Goal: Task Accomplishment & Management: Use online tool/utility

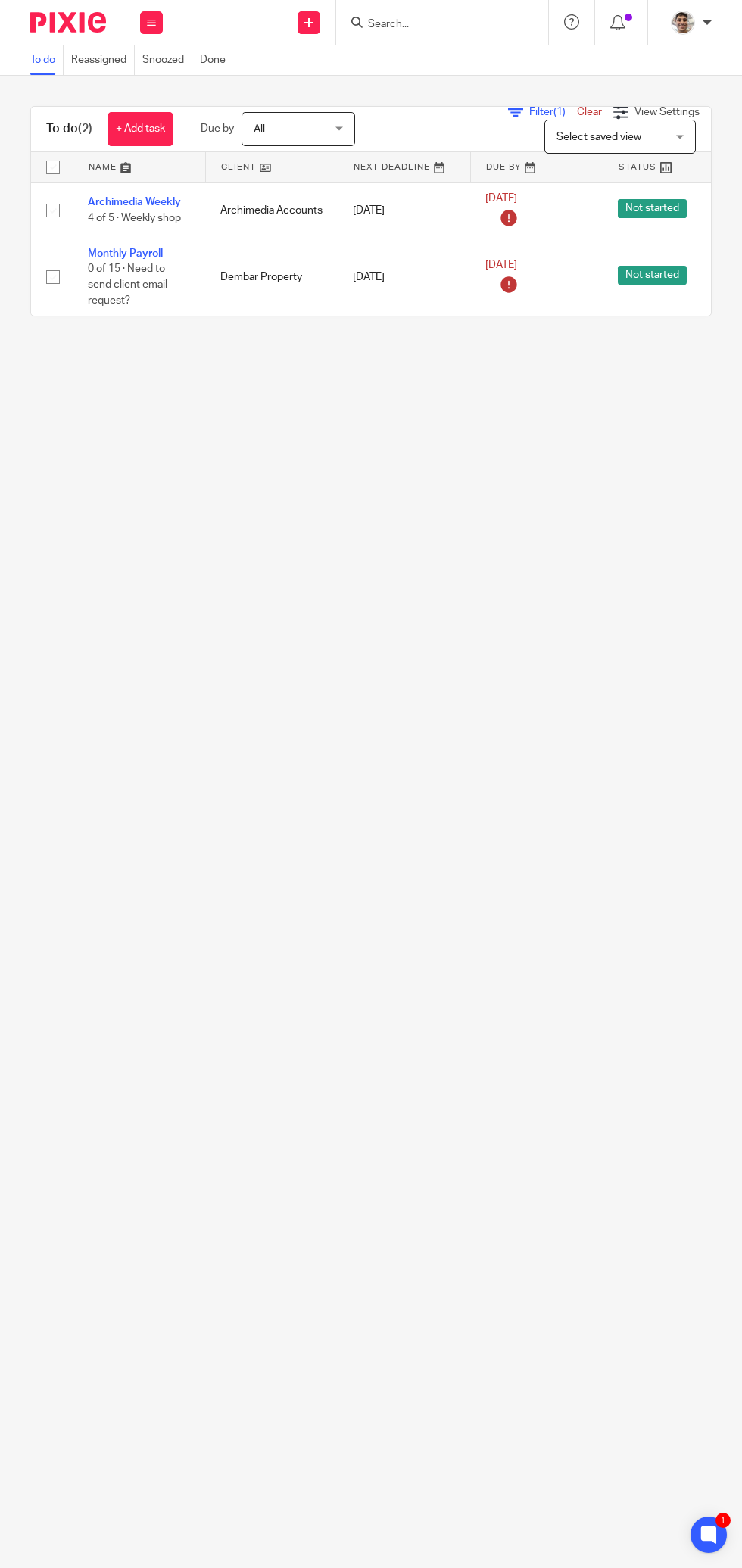
click at [143, 200] on link "Archimedia Weekly" at bounding box center [134, 202] width 93 height 11
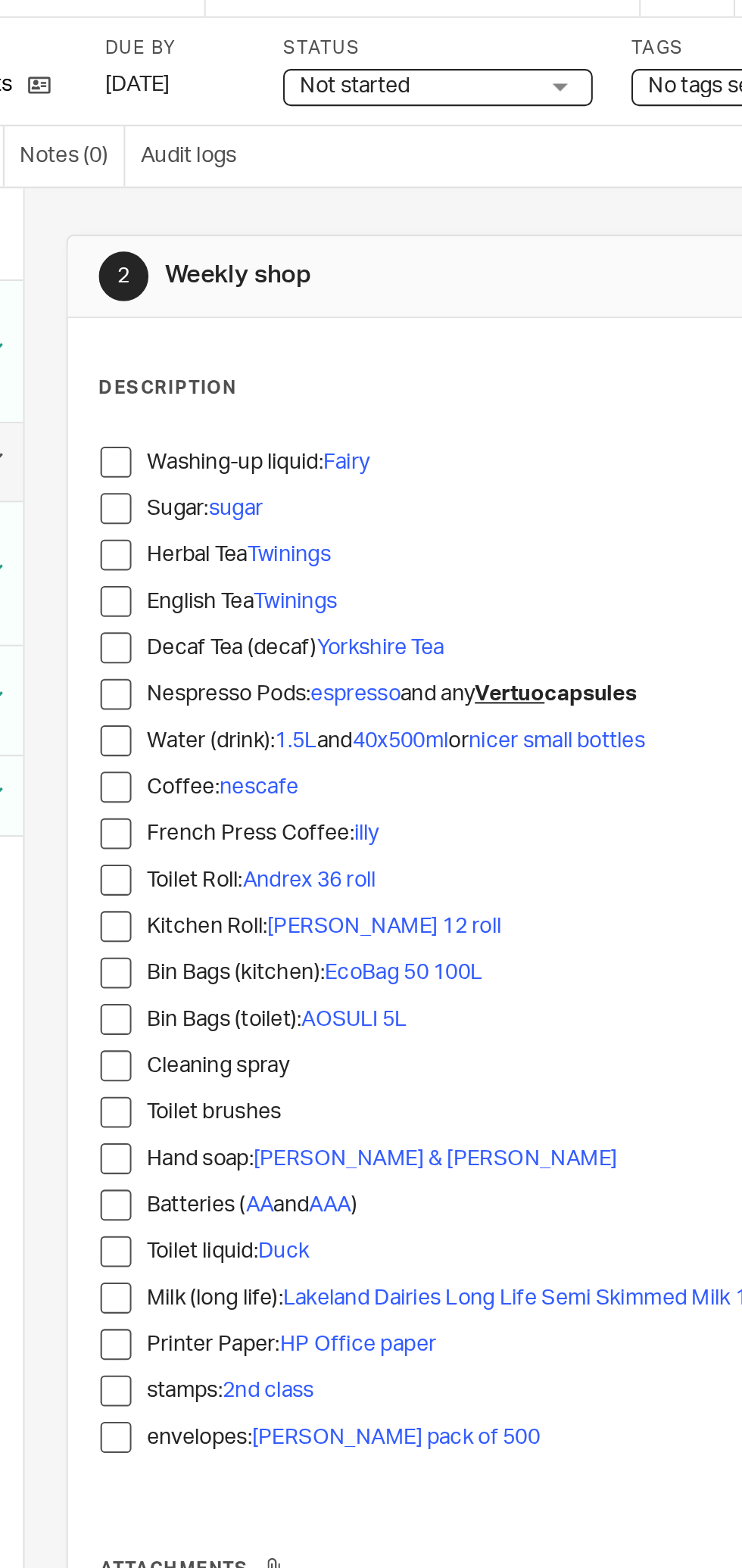
click at [293, 262] on span at bounding box center [292, 263] width 15 height 15
click at [288, 280] on span at bounding box center [292, 285] width 15 height 15
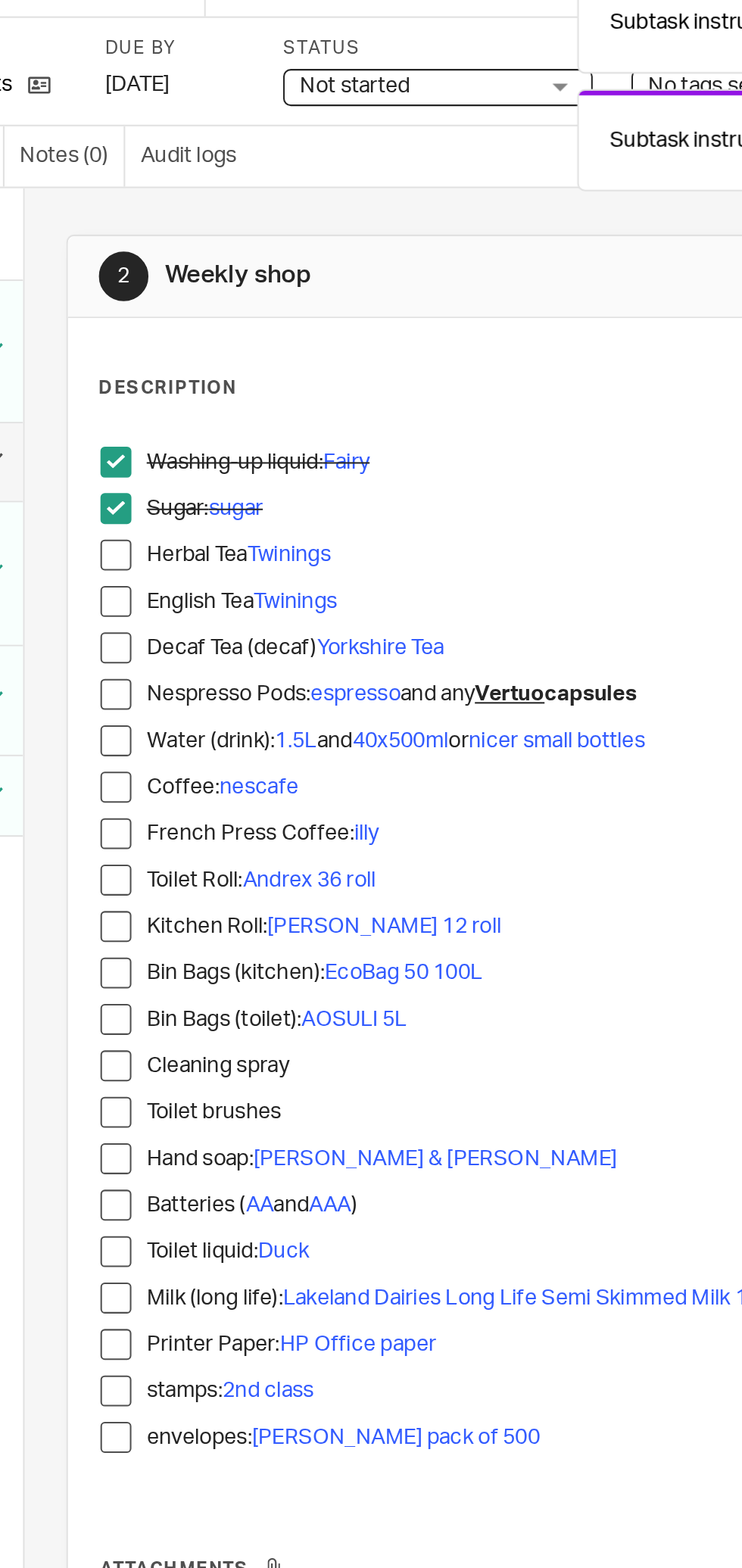
click at [294, 307] on span at bounding box center [292, 307] width 15 height 15
click at [299, 333] on span at bounding box center [292, 330] width 15 height 15
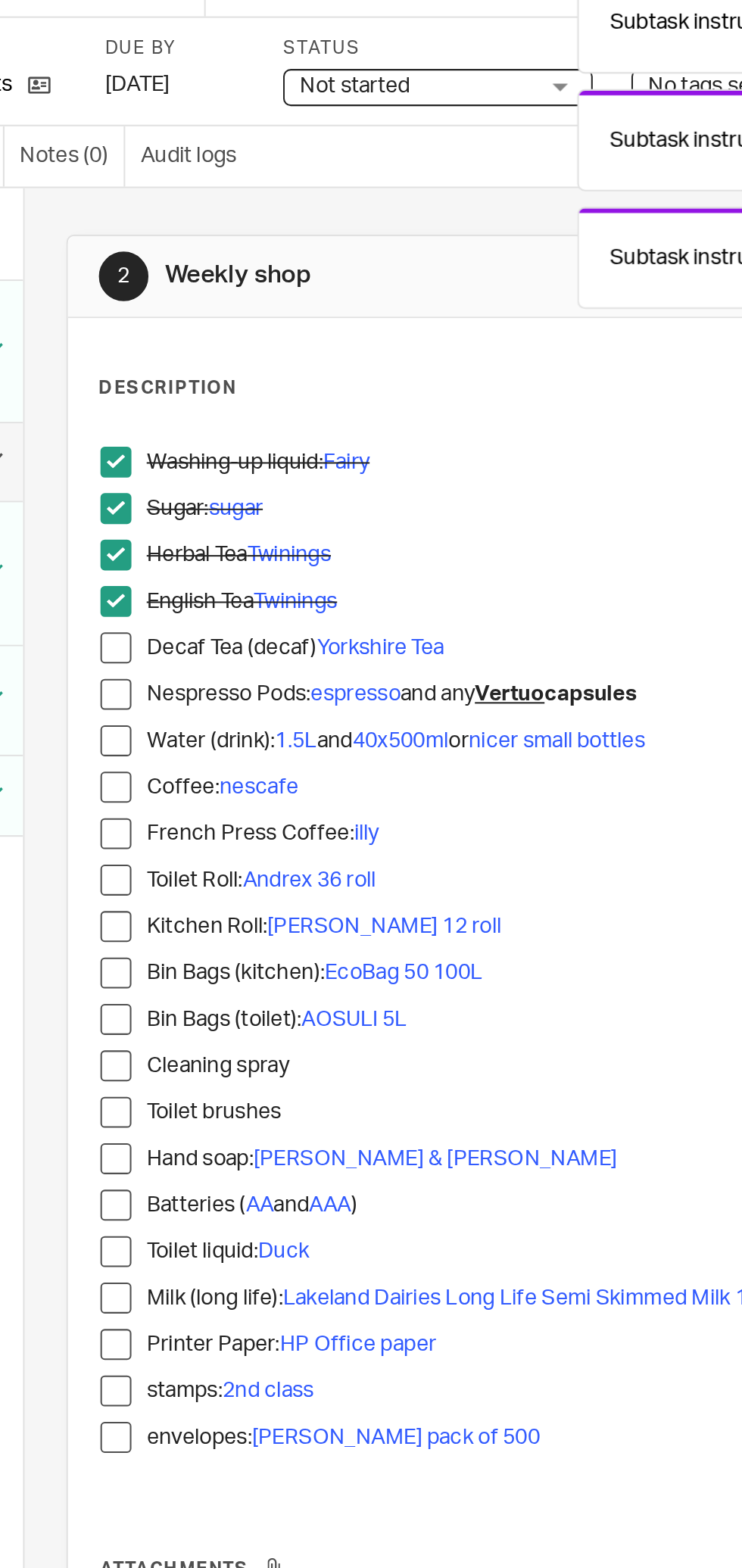
click at [294, 355] on span at bounding box center [292, 353] width 15 height 15
click at [293, 378] on span at bounding box center [292, 376] width 15 height 15
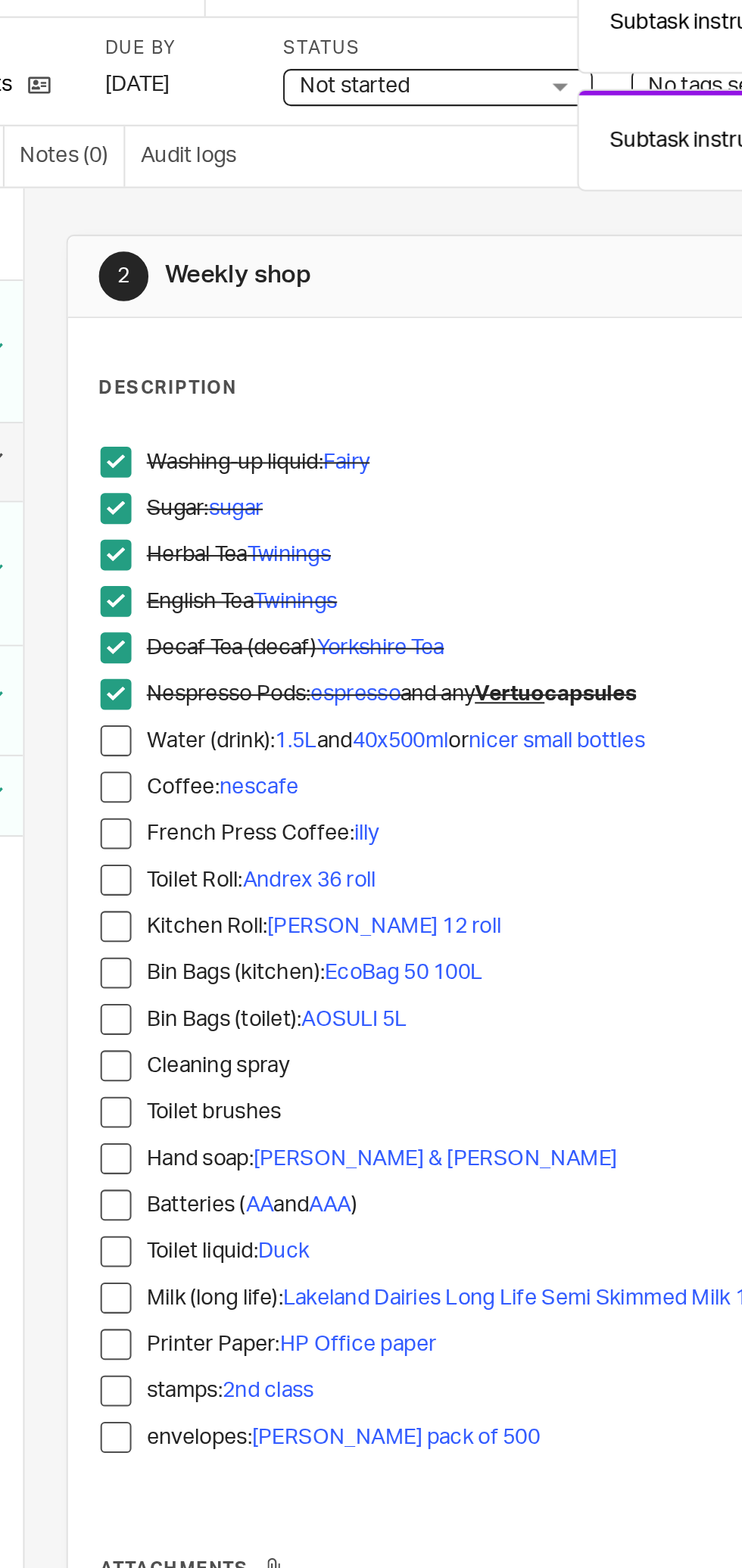
click at [294, 405] on span at bounding box center [292, 399] width 15 height 15
click at [292, 423] on span at bounding box center [292, 422] width 15 height 15
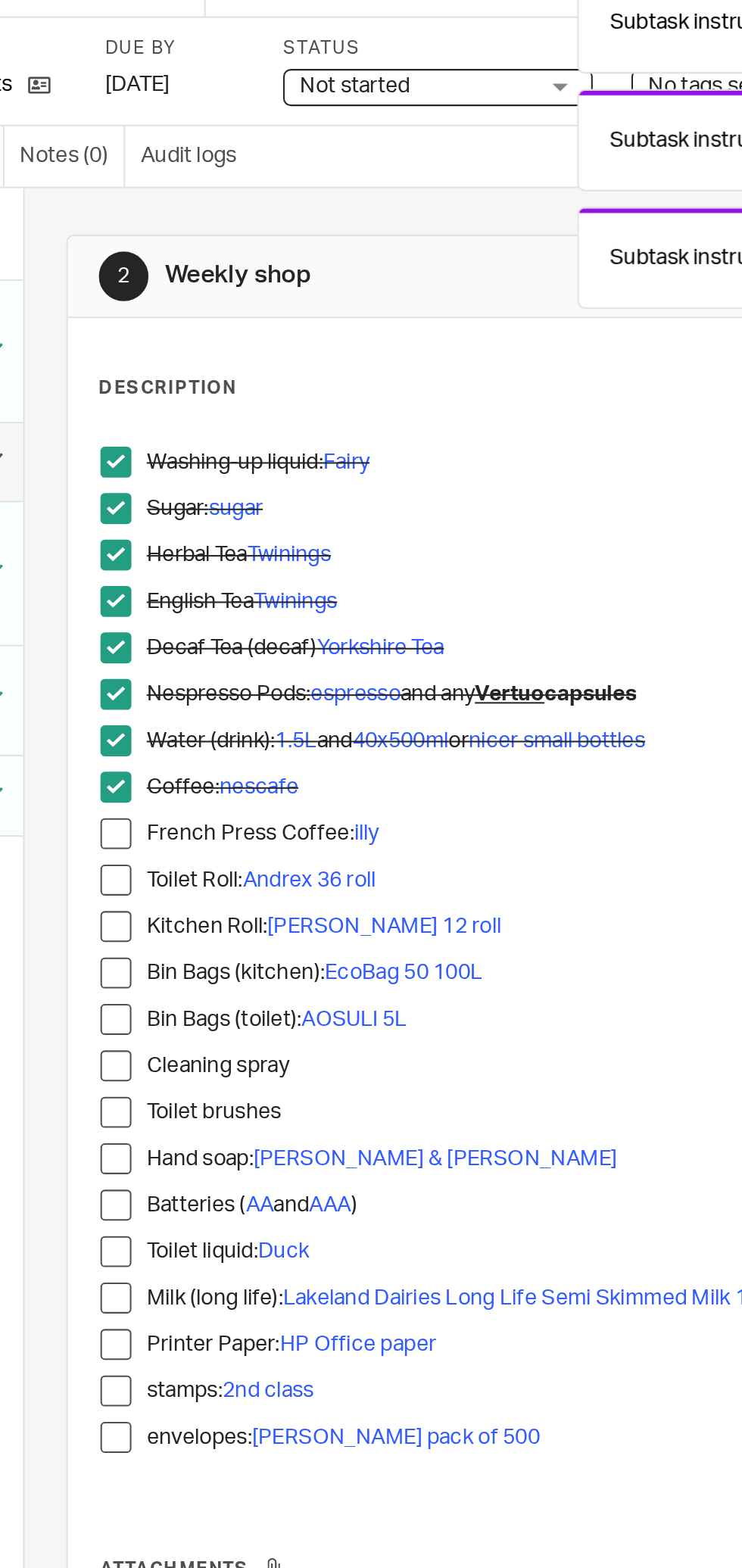
click at [293, 445] on span at bounding box center [292, 444] width 15 height 15
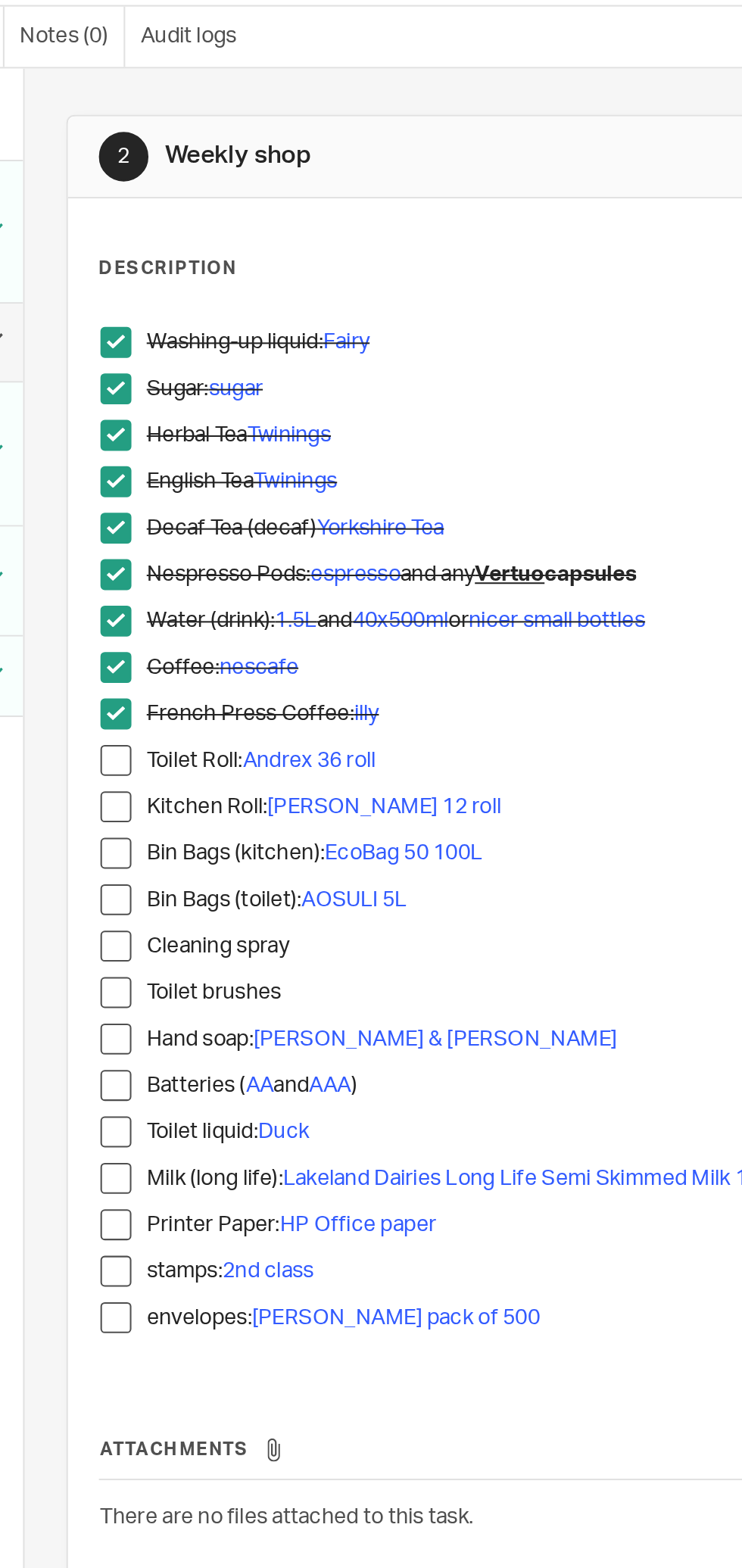
click at [296, 507] on span at bounding box center [292, 512] width 15 height 15
click at [295, 535] on span at bounding box center [292, 535] width 15 height 15
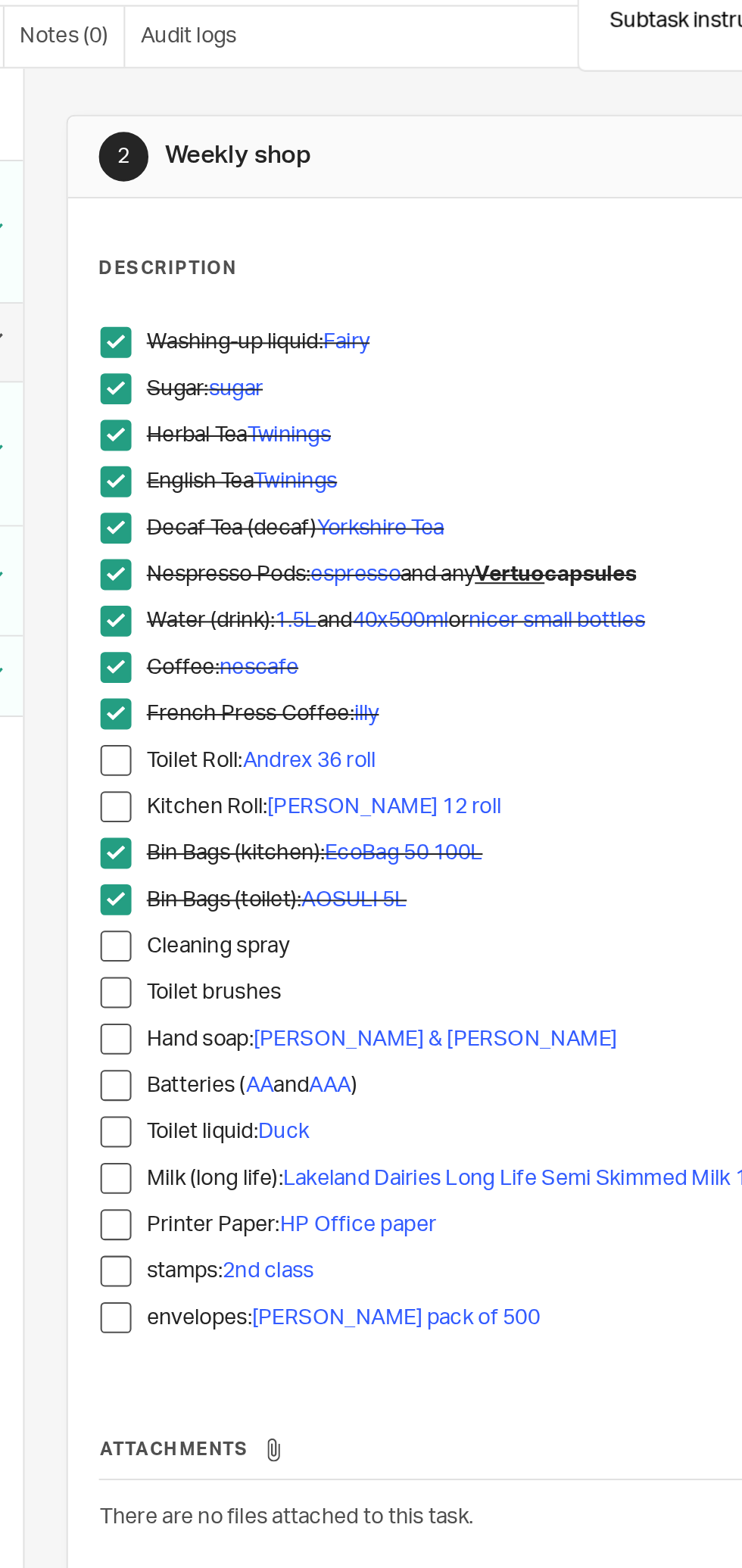
click at [294, 556] on span at bounding box center [292, 558] width 15 height 15
click at [297, 581] on span at bounding box center [292, 581] width 15 height 15
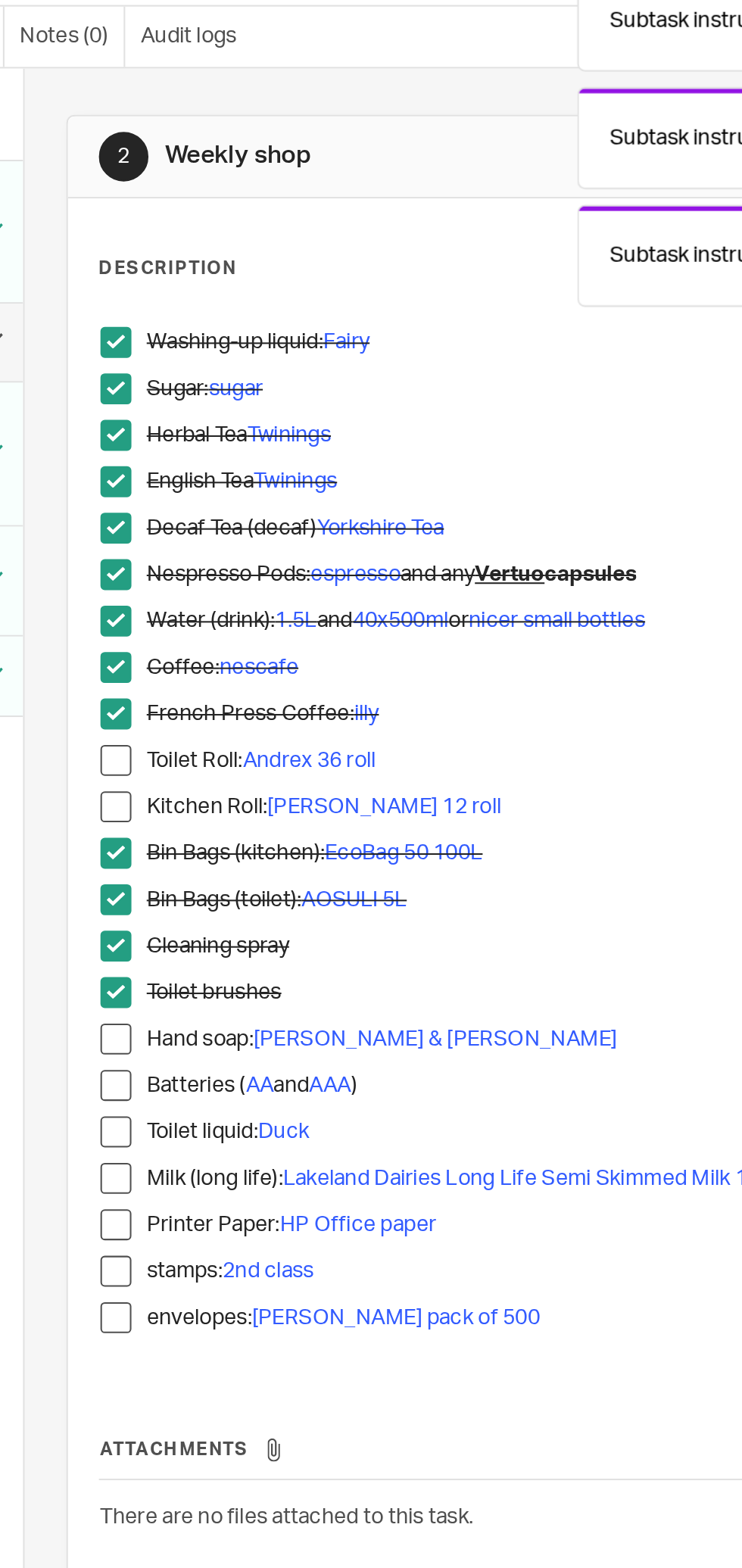
click at [293, 604] on span at bounding box center [292, 603] width 15 height 15
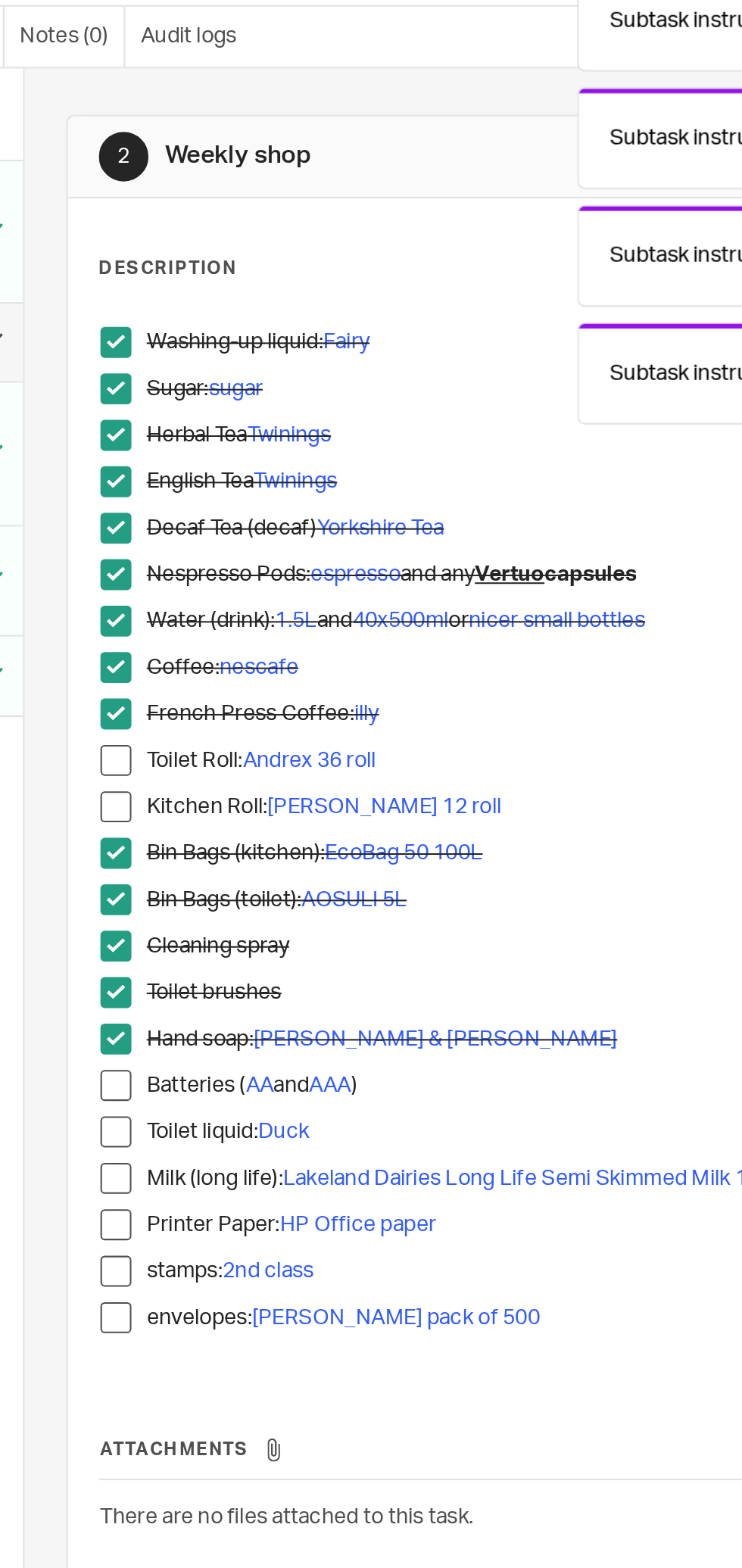
click at [287, 624] on span at bounding box center [292, 625] width 15 height 15
click at [298, 651] on span at bounding box center [292, 648] width 15 height 15
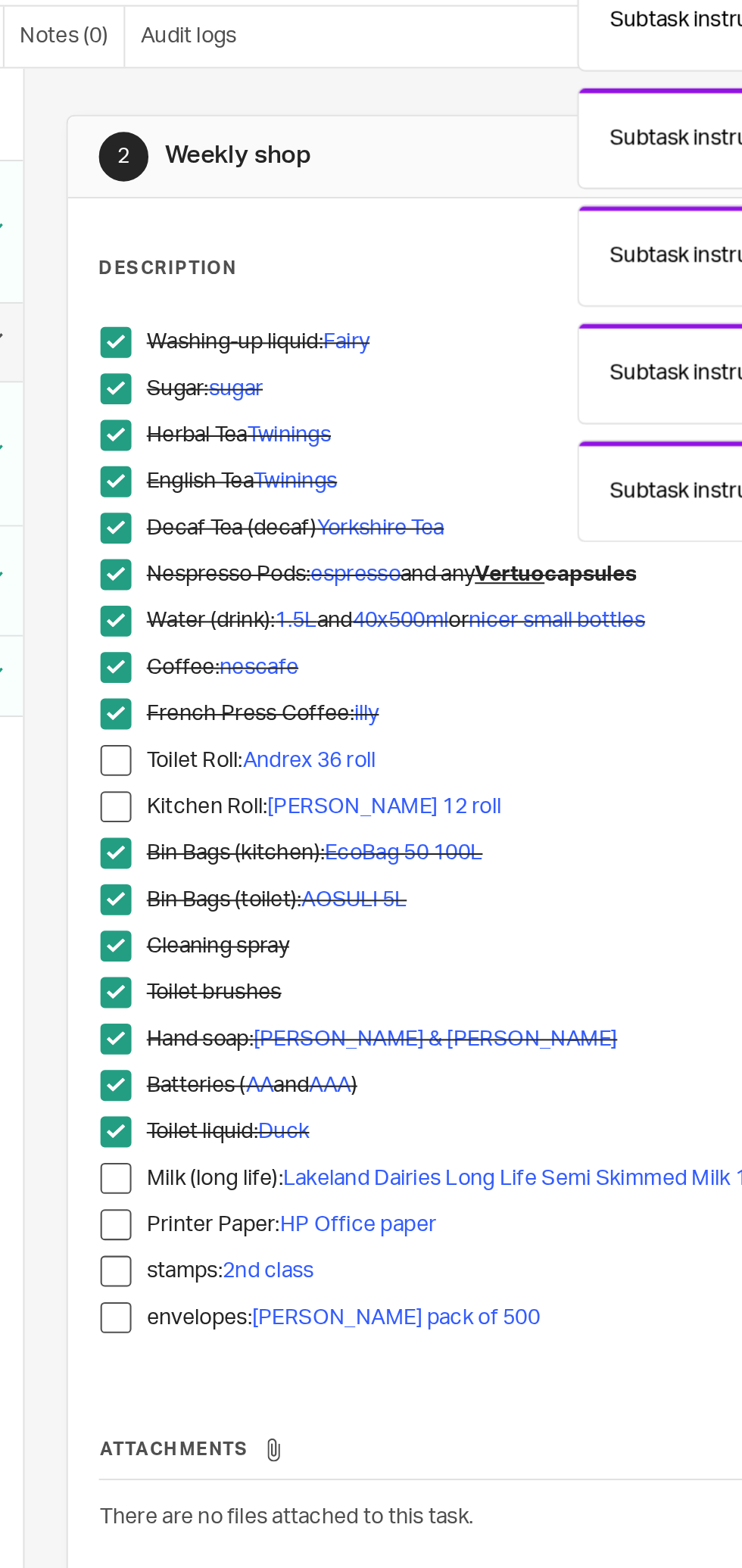
click at [294, 671] on span at bounding box center [292, 671] width 15 height 15
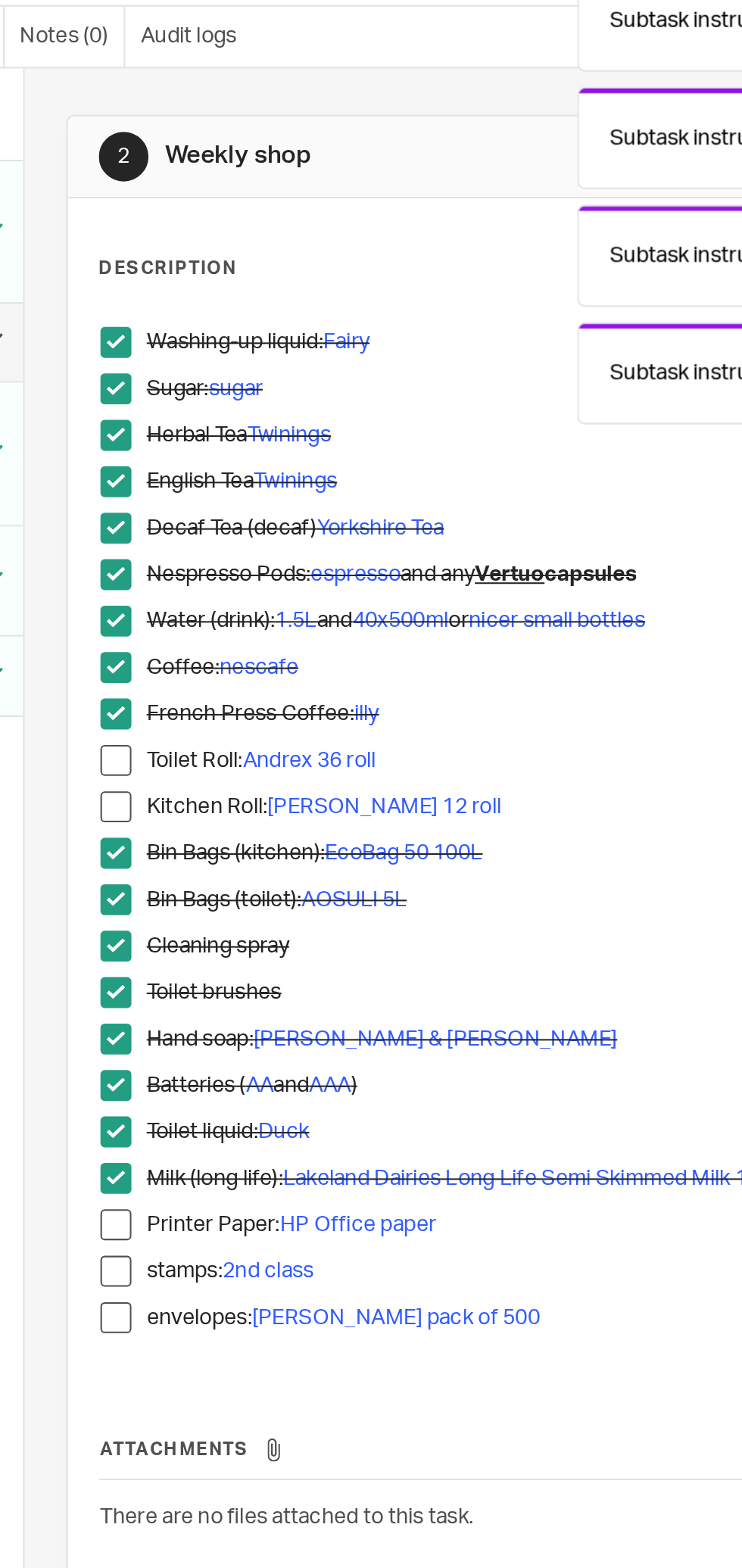
click at [296, 697] on span at bounding box center [292, 694] width 15 height 15
click at [298, 713] on span at bounding box center [292, 717] width 15 height 15
click at [295, 739] on span at bounding box center [292, 740] width 15 height 15
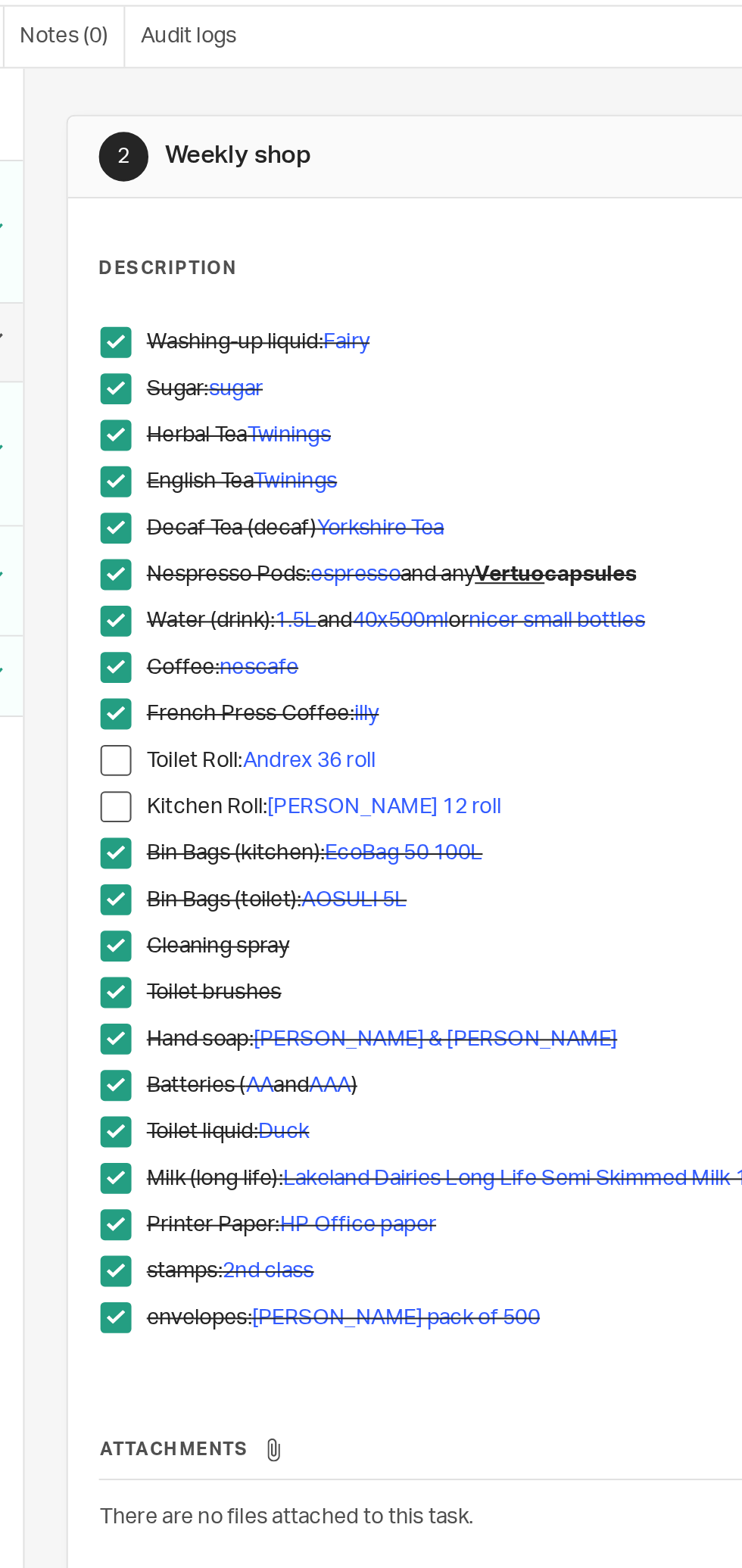
click at [294, 466] on span at bounding box center [292, 466] width 15 height 15
click at [298, 495] on span at bounding box center [292, 489] width 15 height 15
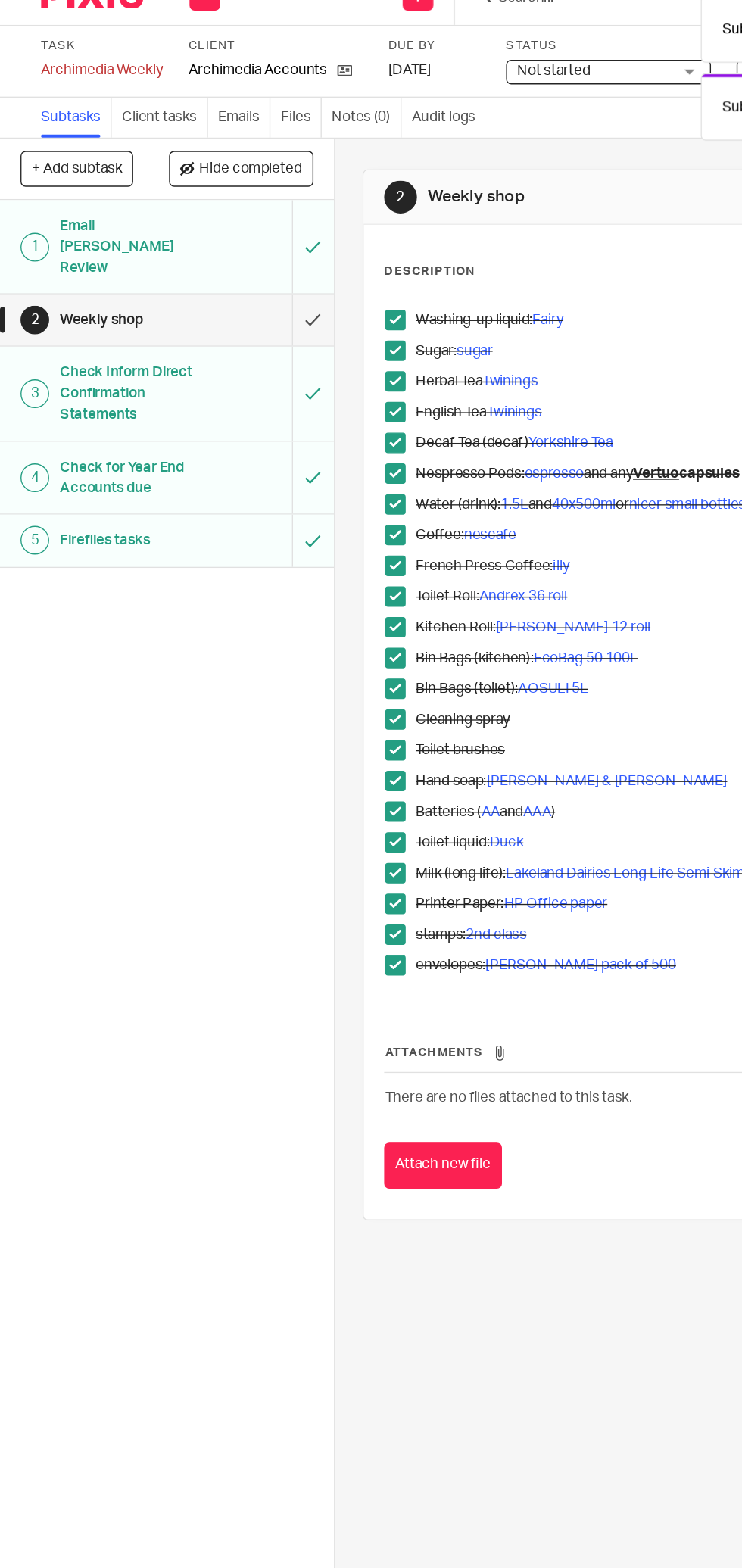
click at [236, 244] on input "submit" at bounding box center [123, 263] width 247 height 38
